Goal: Task Accomplishment & Management: Manage account settings

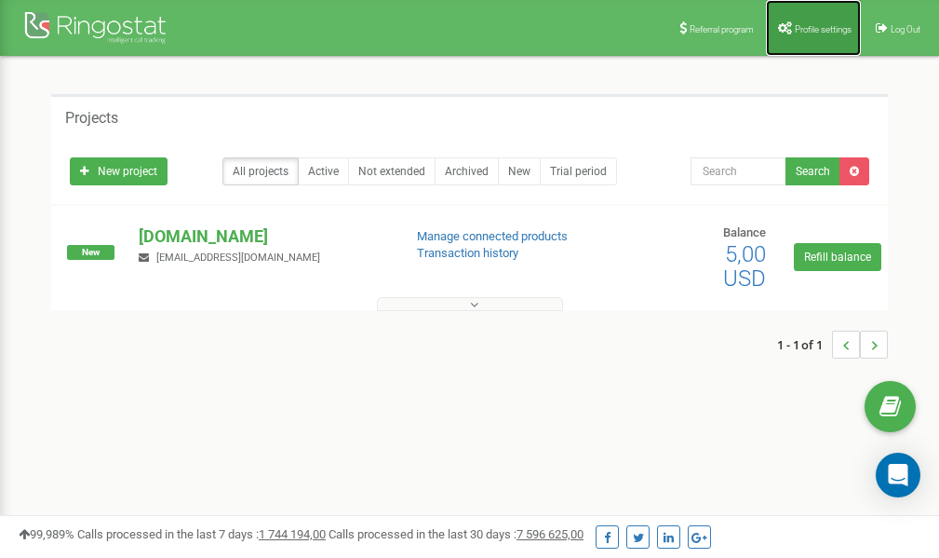
click at [800, 24] on span "Profile settings" at bounding box center [823, 29] width 57 height 10
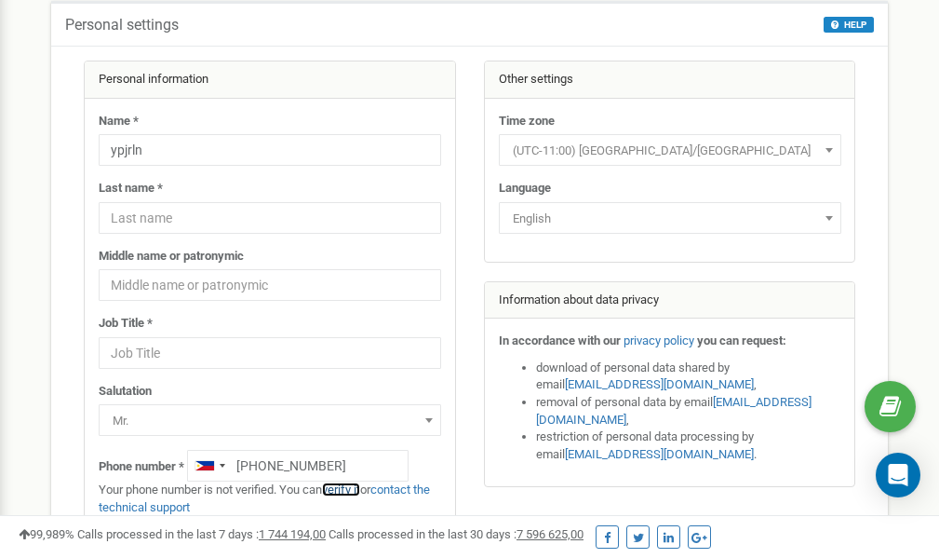
click at [341, 491] on link "verify it" at bounding box center [341, 489] width 38 height 14
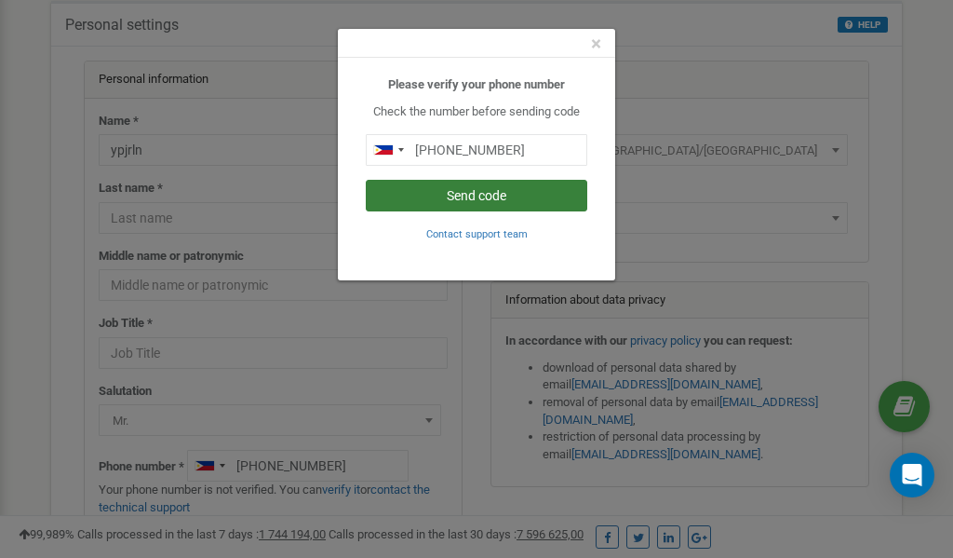
click at [503, 195] on button "Send code" at bounding box center [477, 196] width 222 height 32
